Goal: Task Accomplishment & Management: Manage account settings

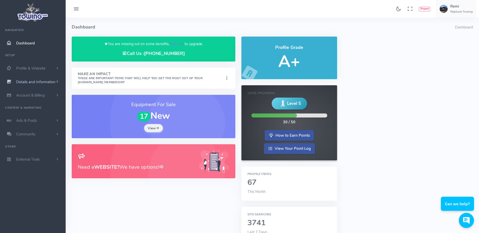
click at [53, 81] on span "Details and Information" at bounding box center [35, 82] width 39 height 5
click at [48, 68] on link "Profile & Website" at bounding box center [33, 69] width 66 height 14
click at [45, 163] on span "Details and Information" at bounding box center [35, 163] width 39 height 5
click at [37, 122] on link "Profile Settings" at bounding box center [39, 122] width 53 height 10
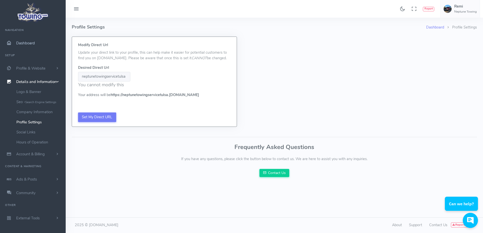
click at [33, 46] on link "Dashboard" at bounding box center [33, 43] width 66 height 14
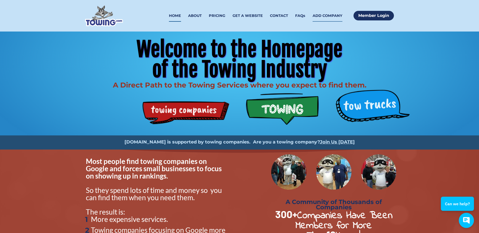
click at [331, 17] on link "ADD COMPANY" at bounding box center [328, 16] width 30 height 12
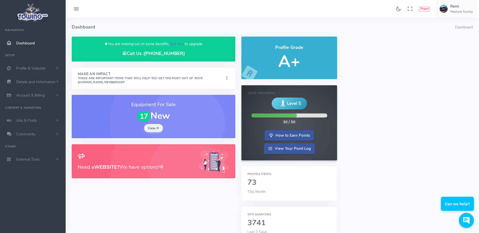
click at [176, 43] on link "click here" at bounding box center [176, 43] width 15 height 5
